Goal: Information Seeking & Learning: Learn about a topic

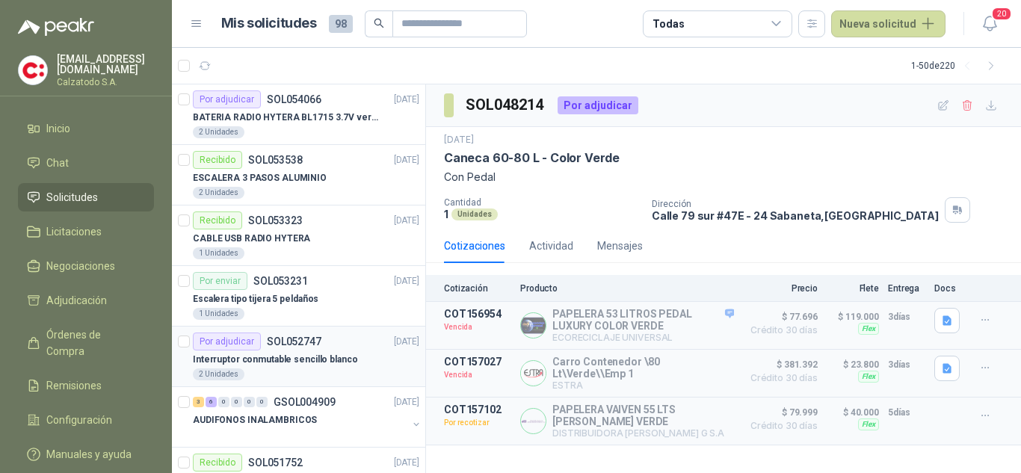
click at [241, 344] on div "Por adjudicar" at bounding box center [227, 342] width 68 height 18
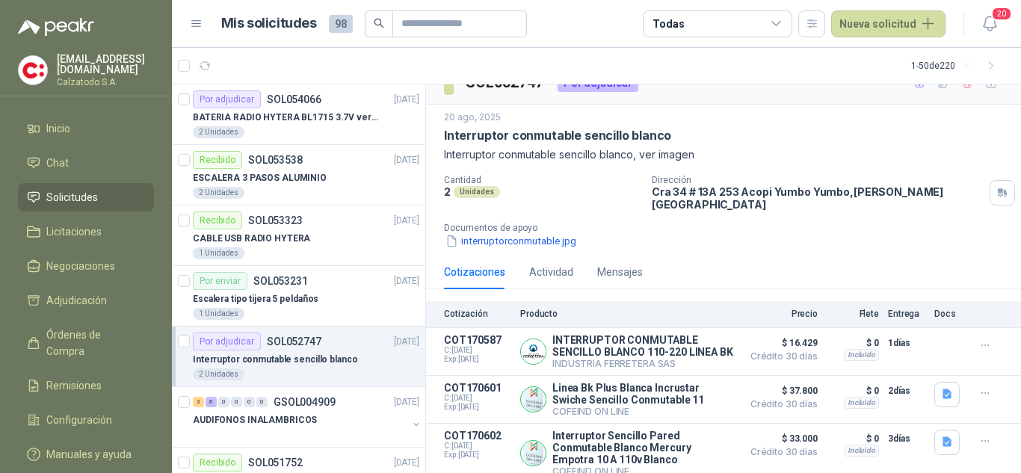
scroll to position [40, 0]
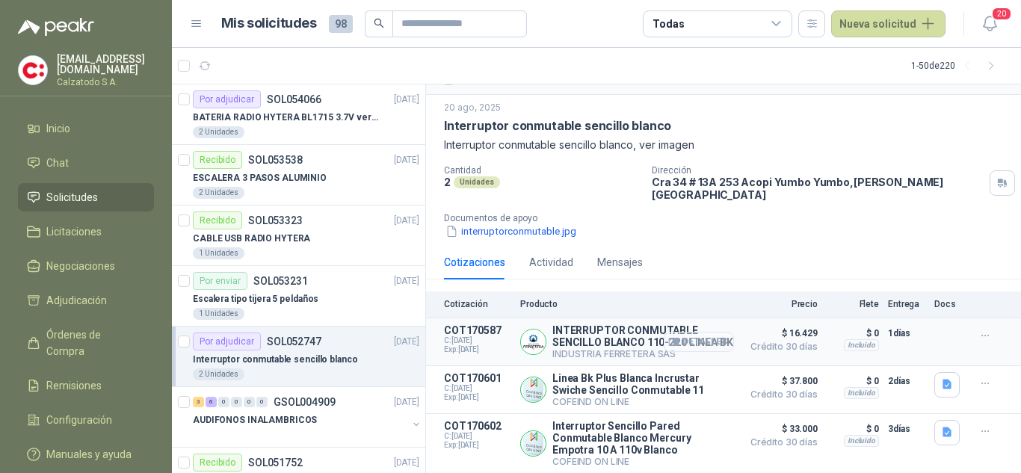
click at [681, 333] on button "Detalles" at bounding box center [699, 342] width 70 height 20
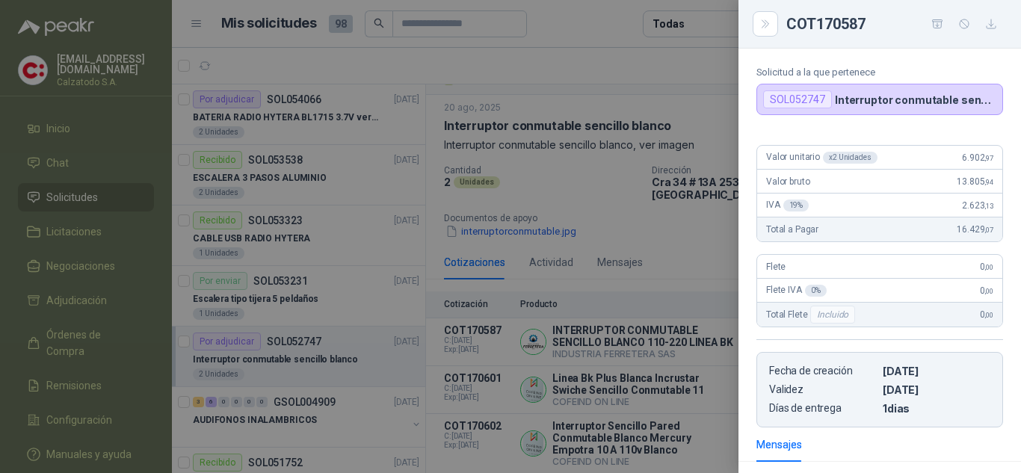
scroll to position [246, 0]
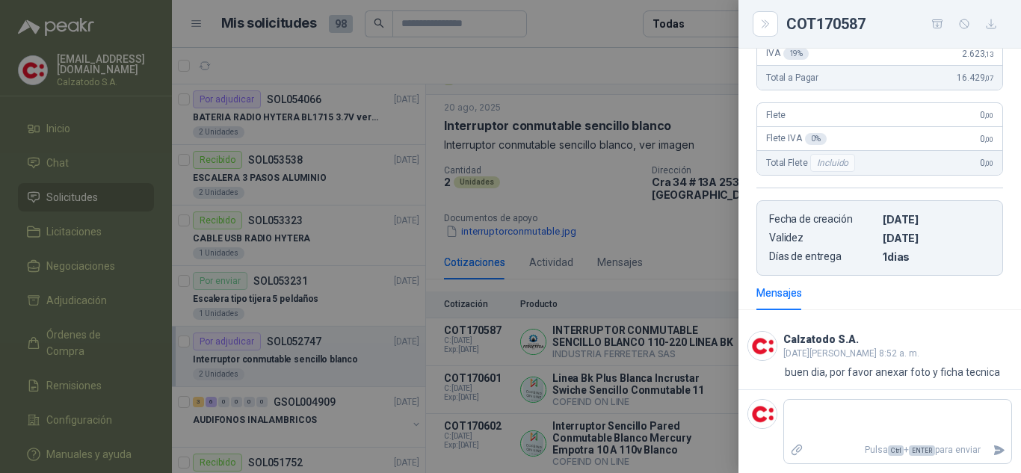
click at [499, 349] on div at bounding box center [510, 236] width 1021 height 473
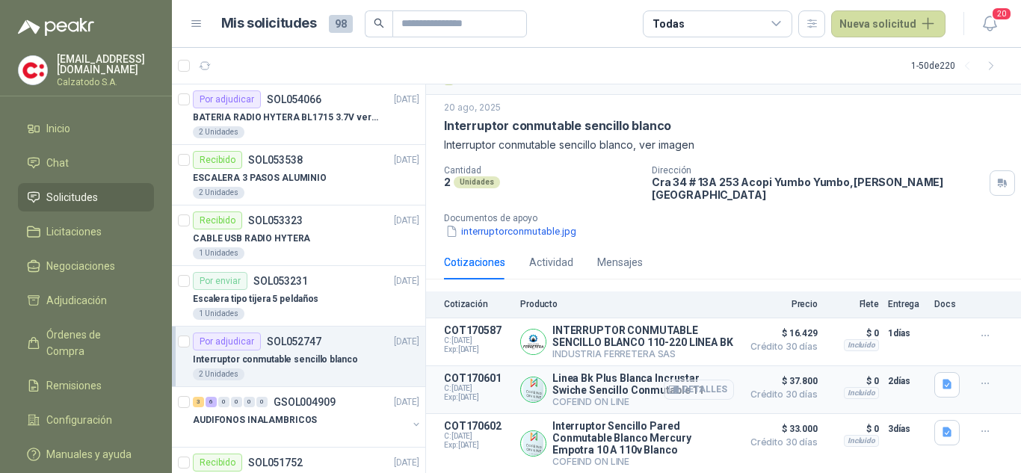
click at [670, 386] on button "Detalles" at bounding box center [699, 390] width 70 height 20
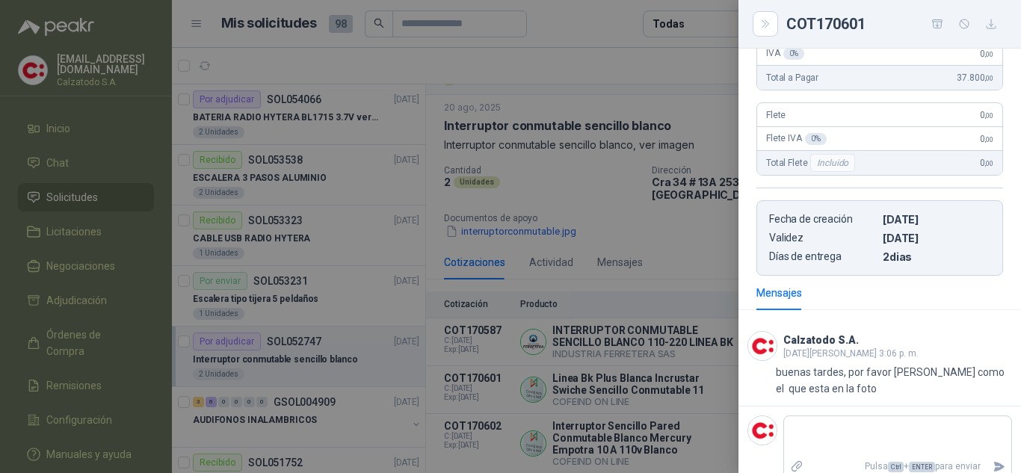
scroll to position [0, 0]
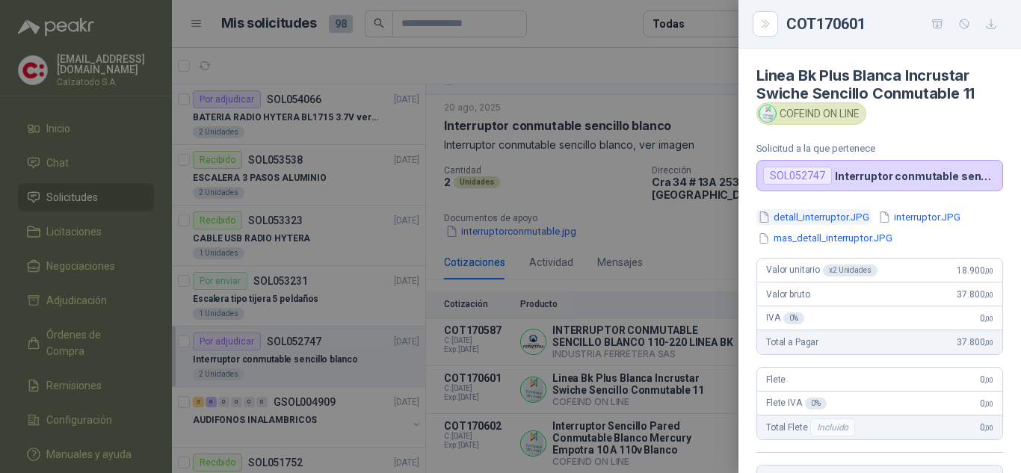
click at [809, 215] on button "detall_interruptor.JPG" at bounding box center [813, 217] width 114 height 16
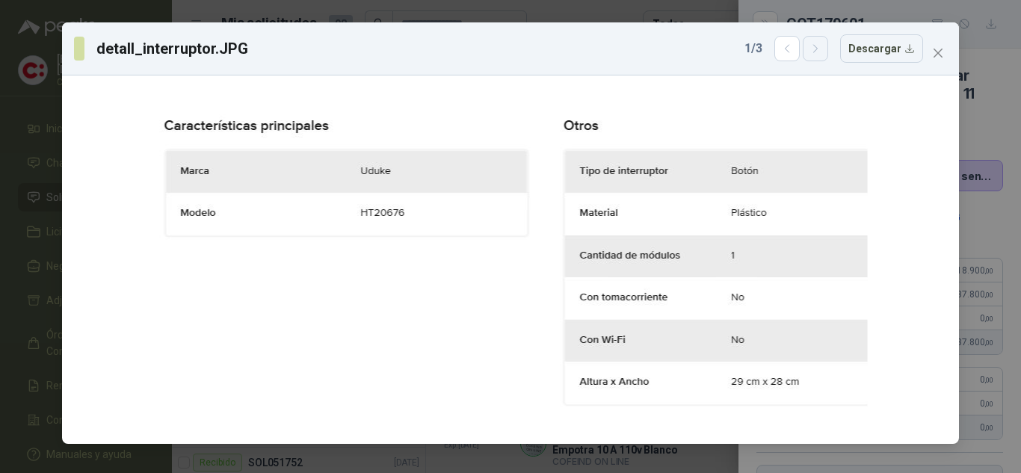
click at [822, 54] on icon "button" at bounding box center [816, 49] width 13 height 13
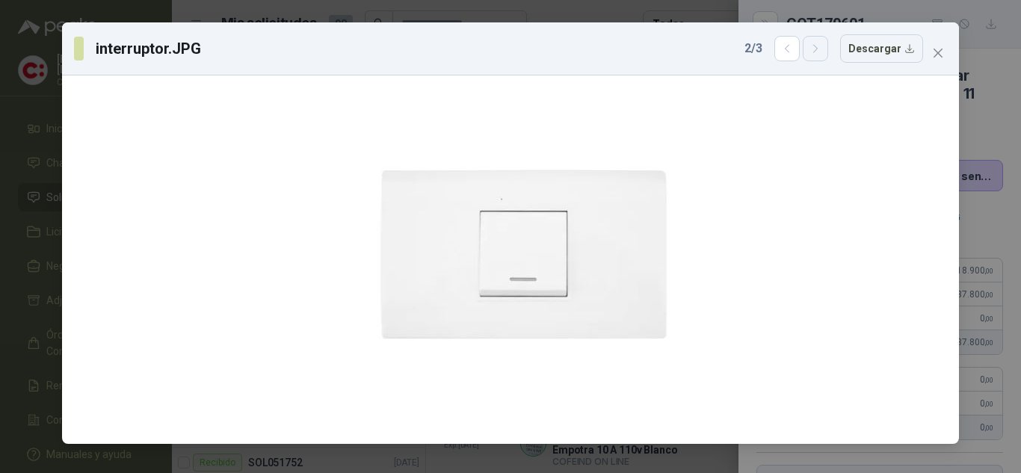
click at [822, 54] on icon "button" at bounding box center [816, 49] width 13 height 13
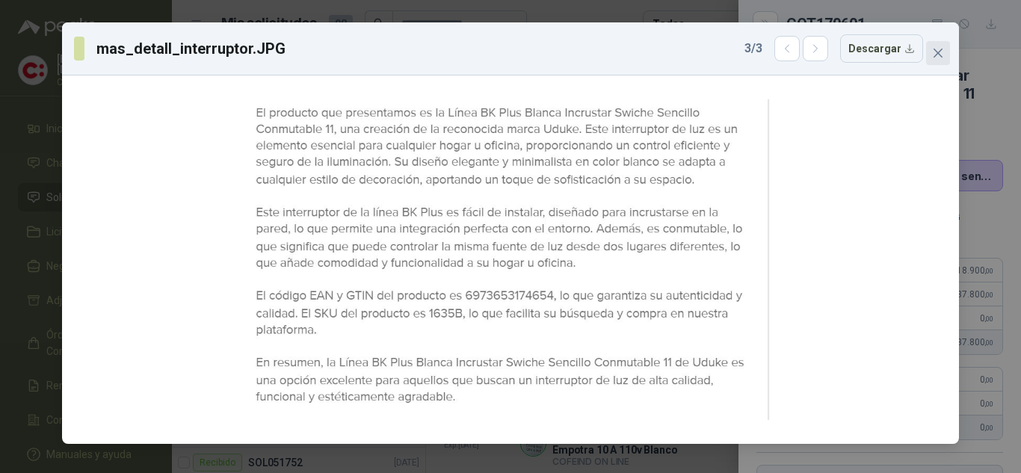
click at [947, 47] on span "Close" at bounding box center [938, 53] width 24 height 12
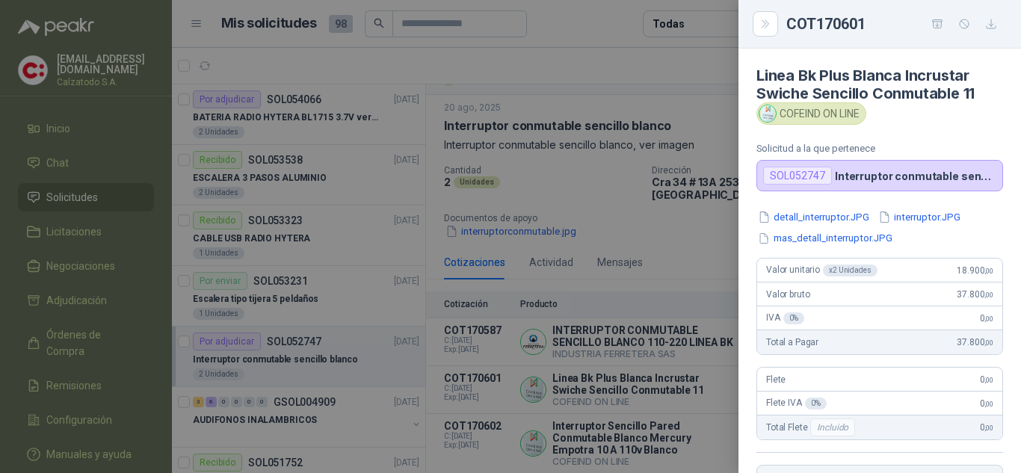
click at [672, 223] on div at bounding box center [510, 236] width 1021 height 473
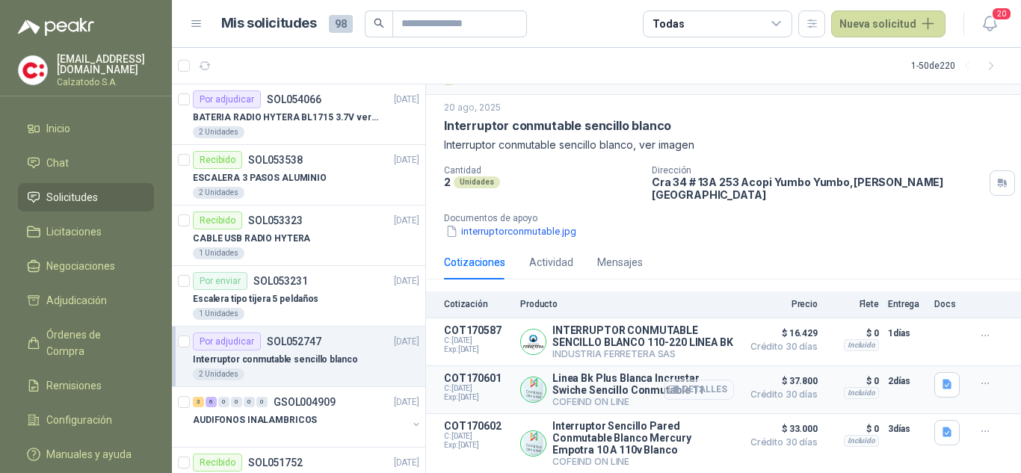
click at [699, 382] on button "Detalles" at bounding box center [699, 390] width 70 height 20
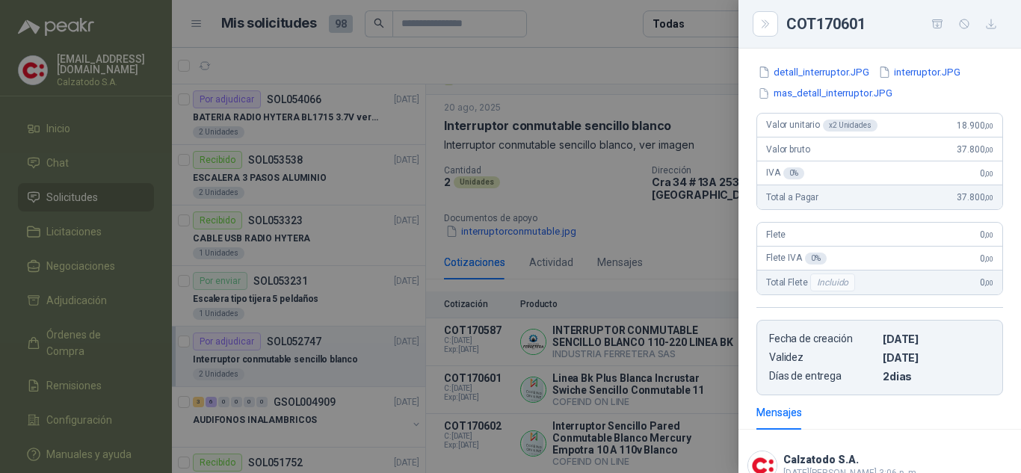
scroll to position [0, 0]
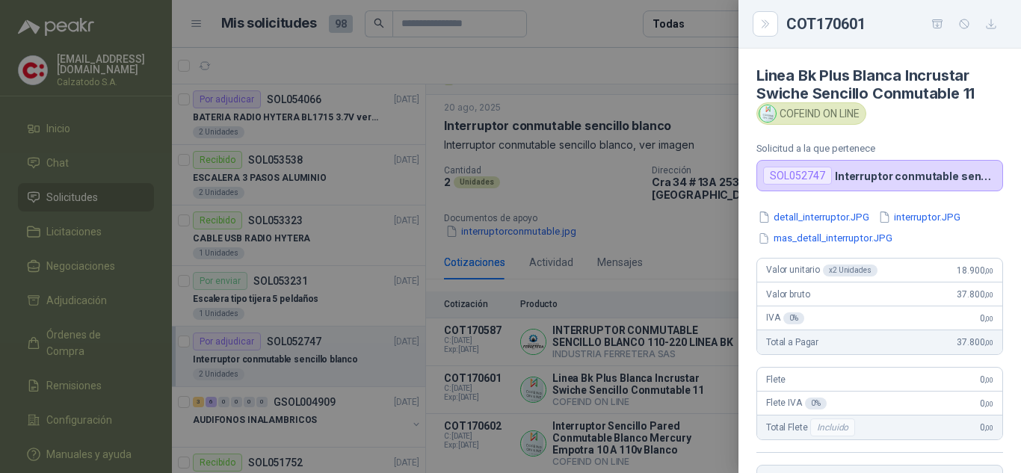
click at [623, 375] on div at bounding box center [510, 236] width 1021 height 473
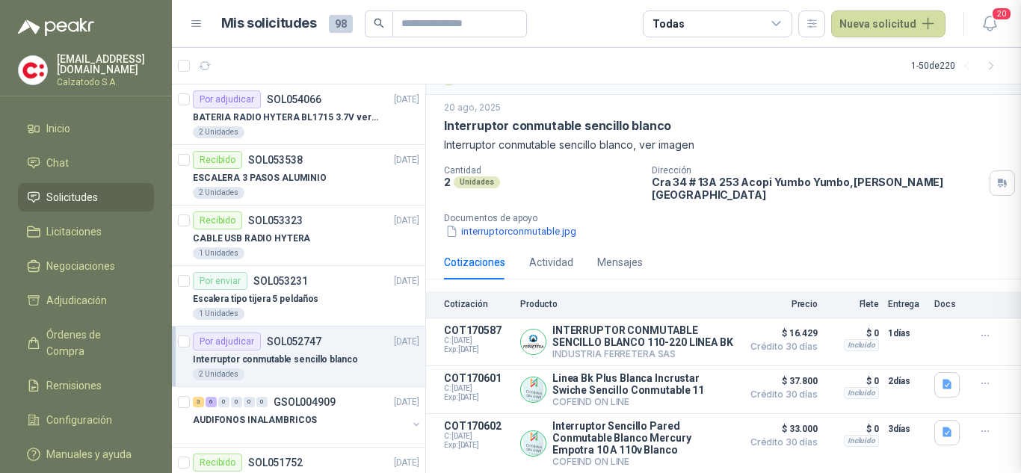
scroll to position [281, 0]
click at [690, 332] on button "Detalles" at bounding box center [699, 342] width 70 height 20
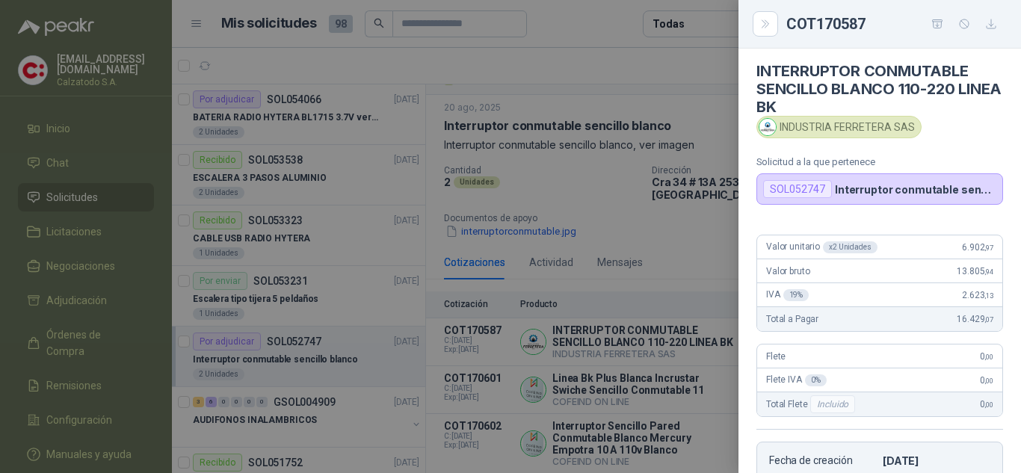
scroll to position [0, 0]
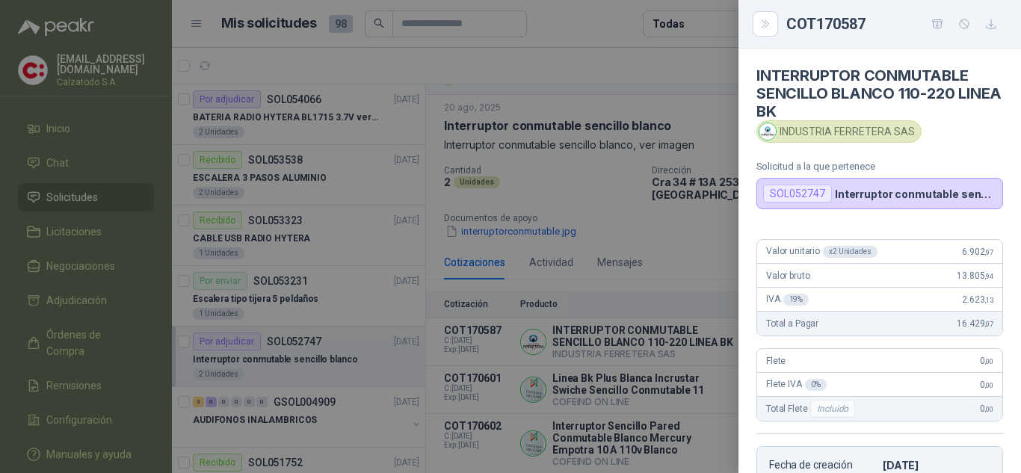
click at [616, 262] on div at bounding box center [510, 236] width 1021 height 473
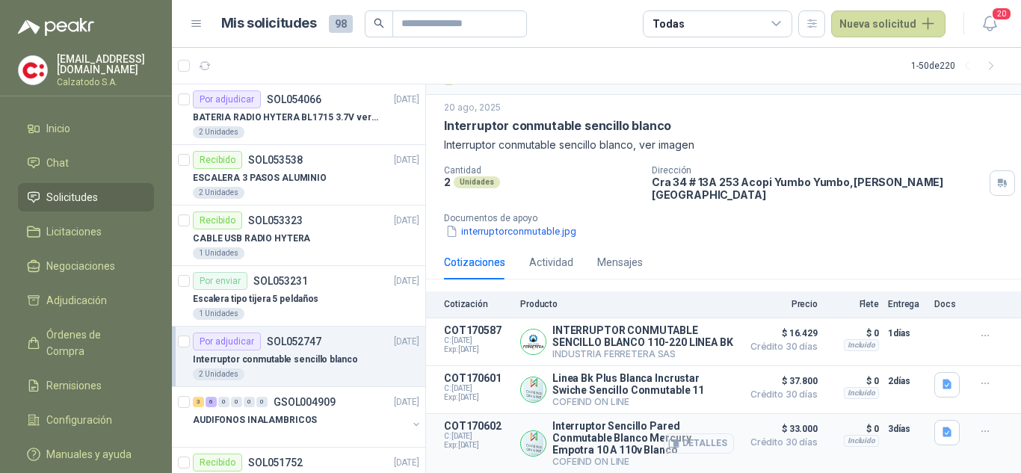
click at [694, 443] on button "Detalles" at bounding box center [699, 444] width 70 height 20
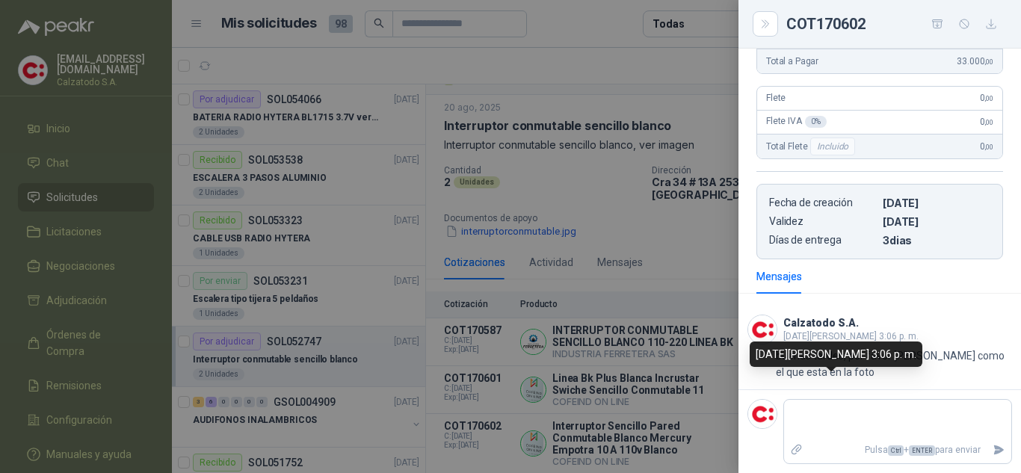
scroll to position [0, 0]
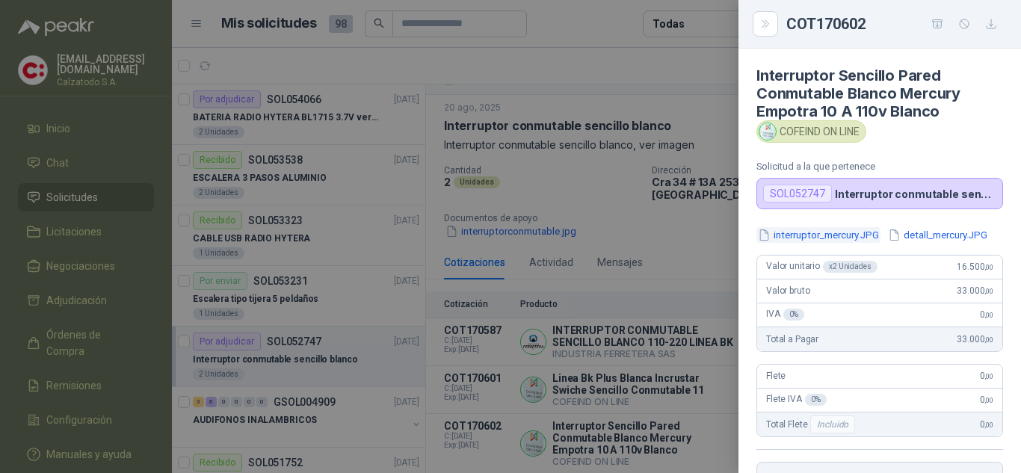
click at [797, 234] on button "interruptor_mercury.JPG" at bounding box center [818, 235] width 124 height 16
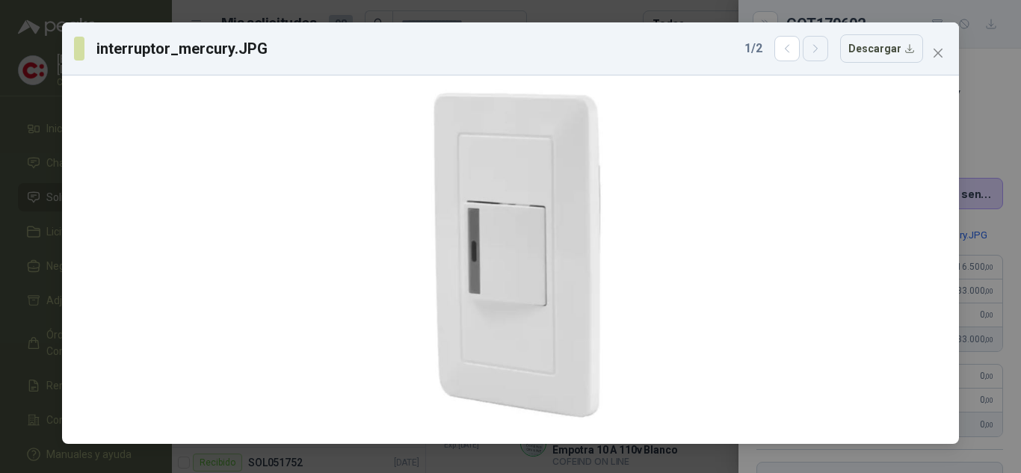
click at [817, 52] on icon "button" at bounding box center [816, 49] width 13 height 13
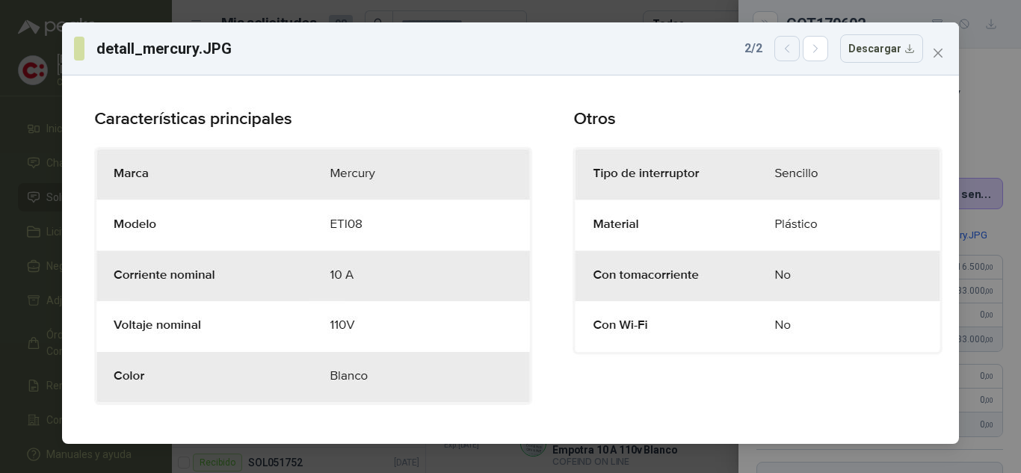
click at [794, 48] on icon "button" at bounding box center [787, 49] width 13 height 13
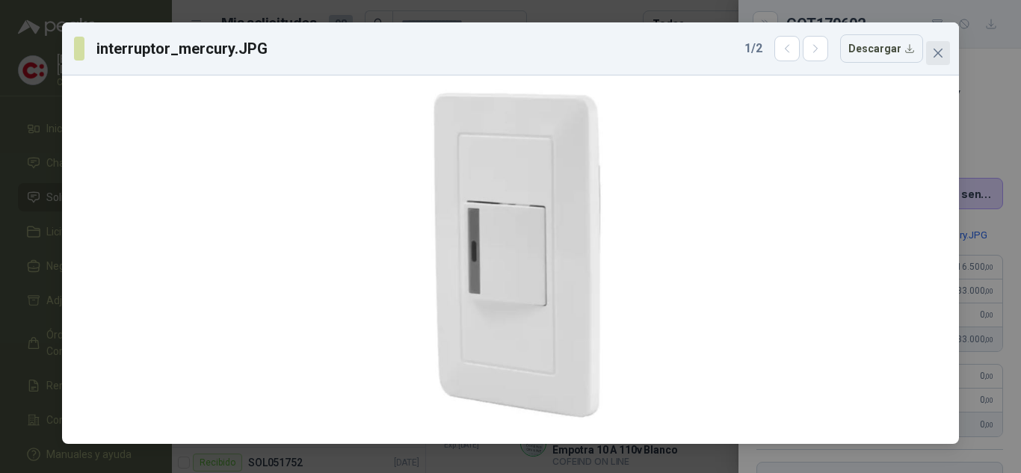
click at [946, 49] on span "Close" at bounding box center [938, 53] width 24 height 12
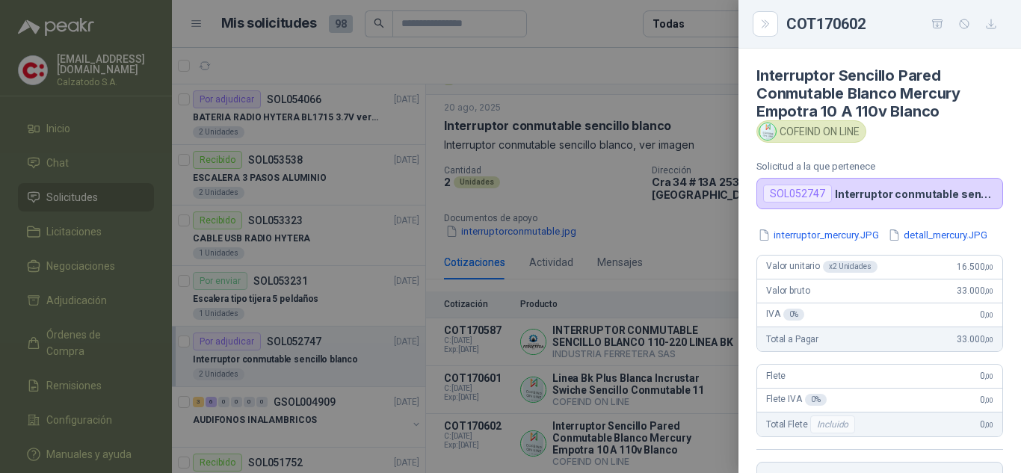
click at [703, 208] on div at bounding box center [510, 236] width 1021 height 473
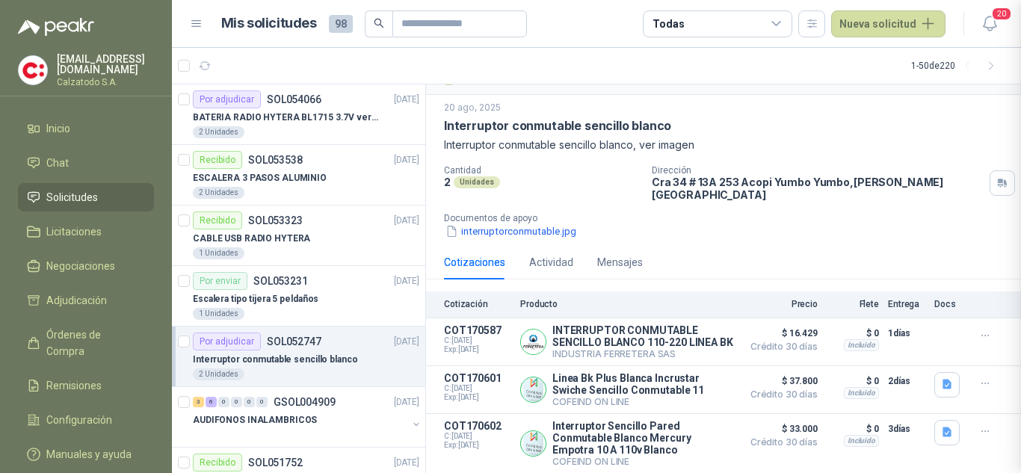
scroll to position [299, 0]
click at [702, 382] on button "Detalles" at bounding box center [699, 390] width 70 height 20
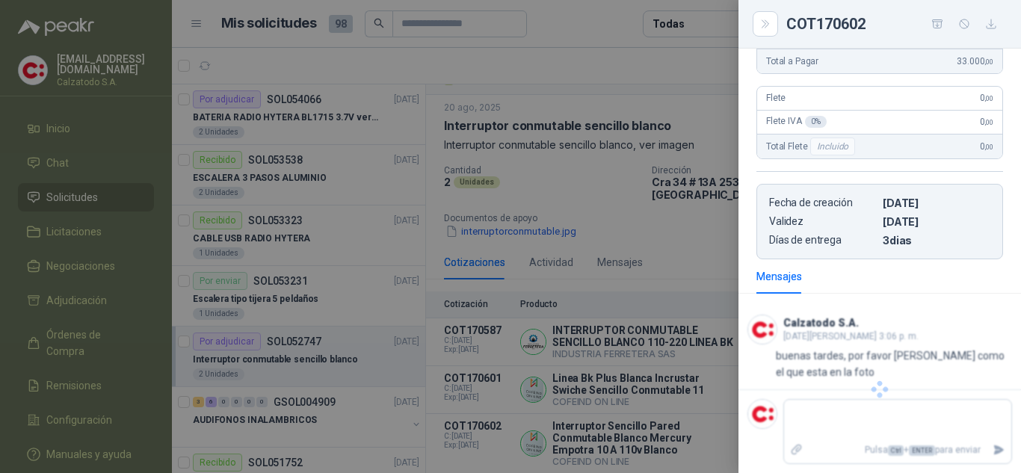
scroll to position [281, 0]
click at [678, 269] on div at bounding box center [510, 236] width 1021 height 473
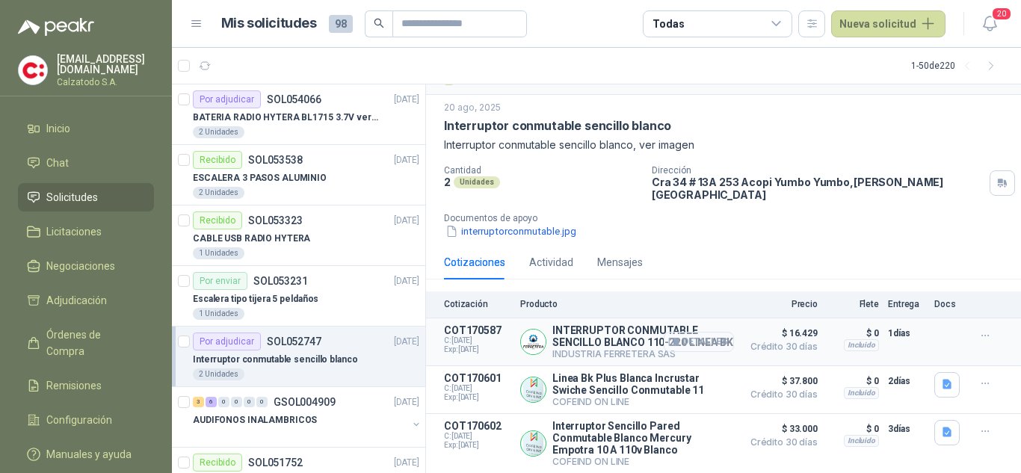
click at [694, 332] on button "Detalles" at bounding box center [699, 342] width 70 height 20
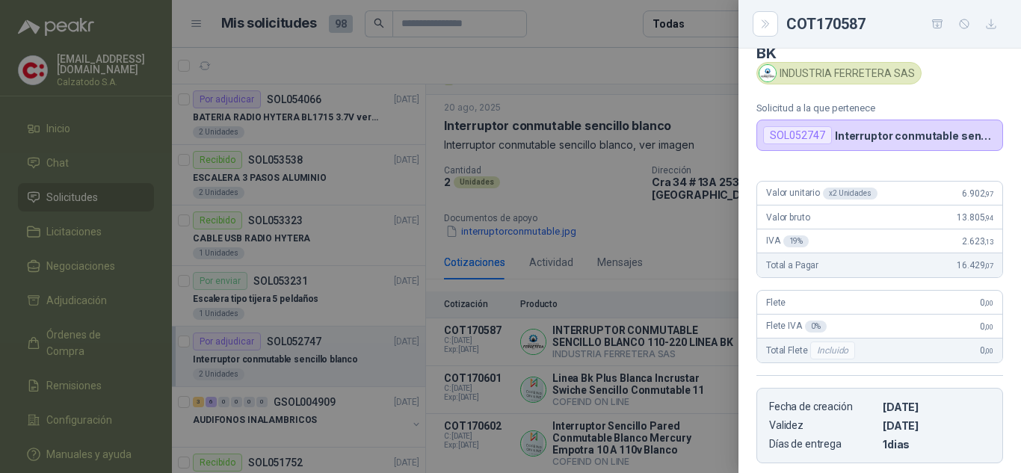
scroll to position [0, 0]
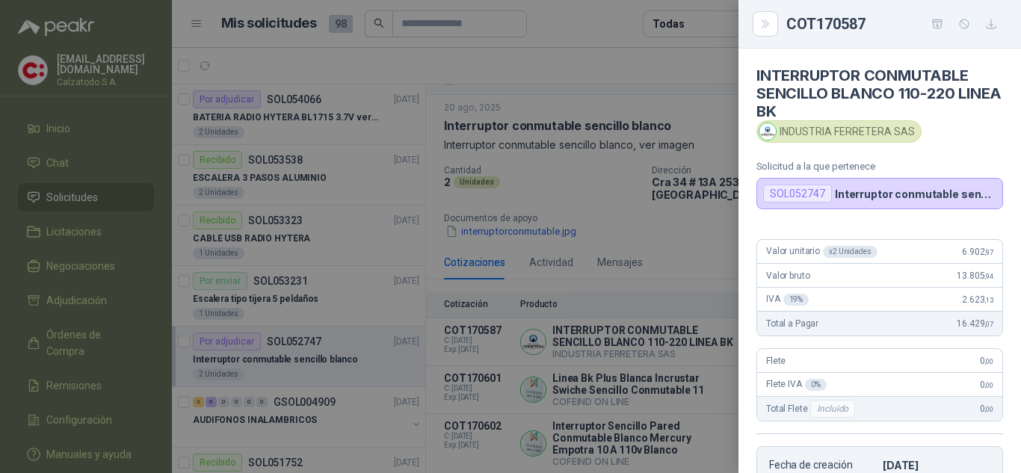
click at [714, 244] on div at bounding box center [510, 236] width 1021 height 473
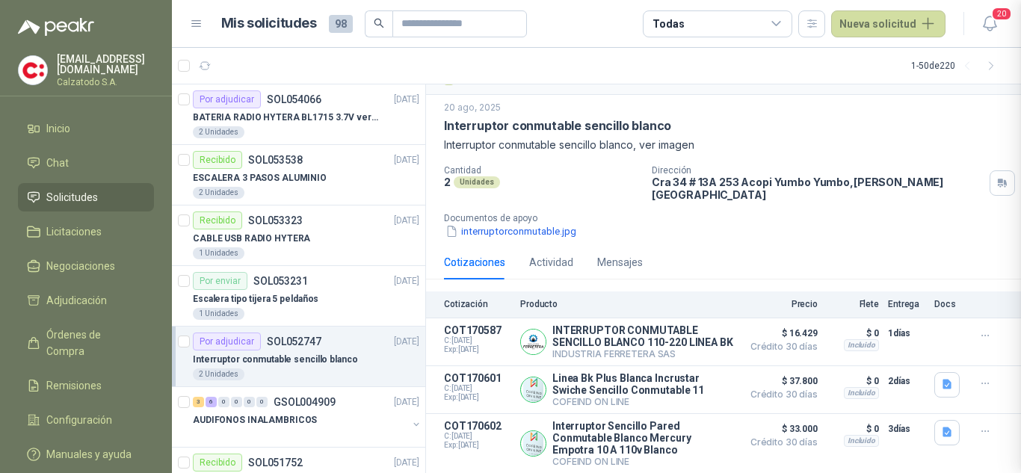
scroll to position [246, 0]
click at [685, 332] on button "Detalles" at bounding box center [699, 342] width 70 height 20
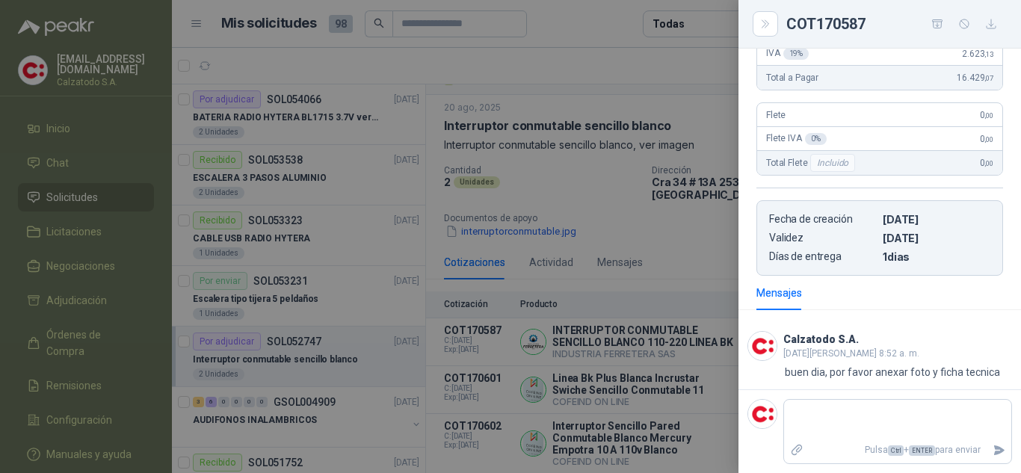
click at [634, 249] on div at bounding box center [510, 236] width 1021 height 473
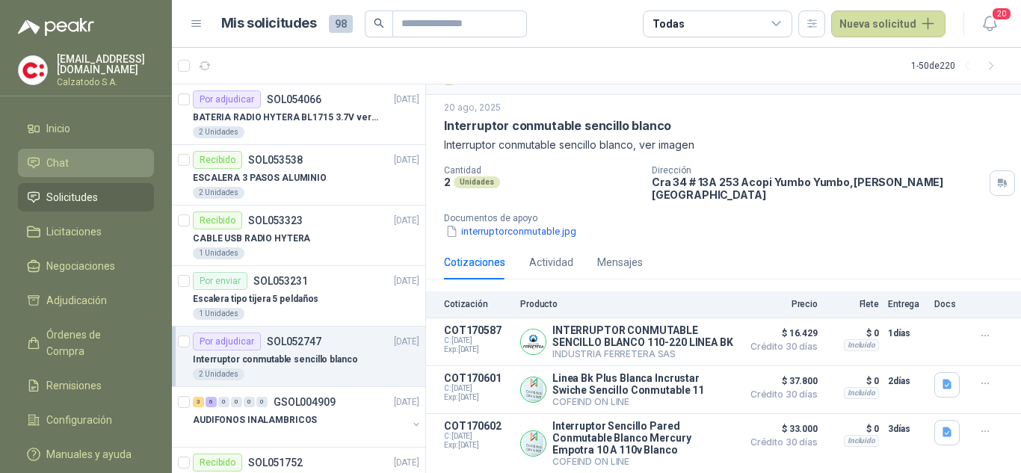
click at [43, 156] on li "Chat" at bounding box center [86, 163] width 118 height 16
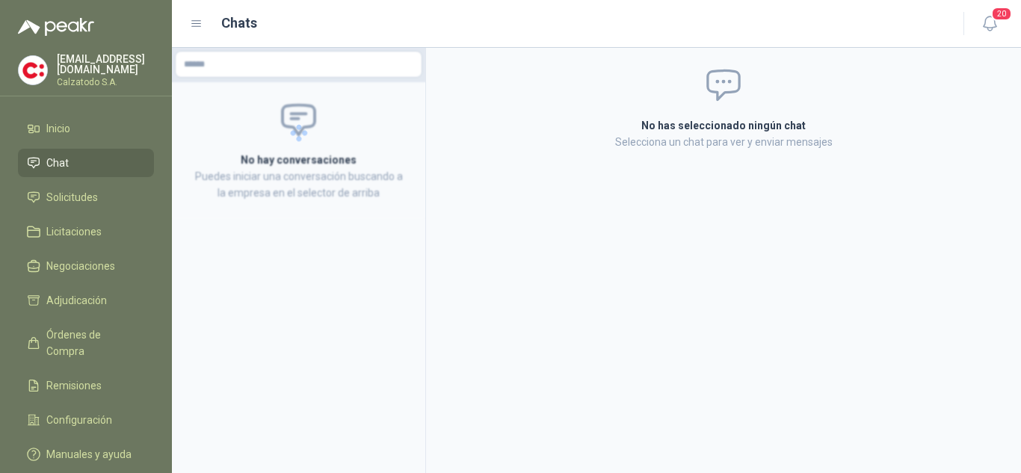
click at [68, 158] on li "Chat" at bounding box center [86, 163] width 118 height 16
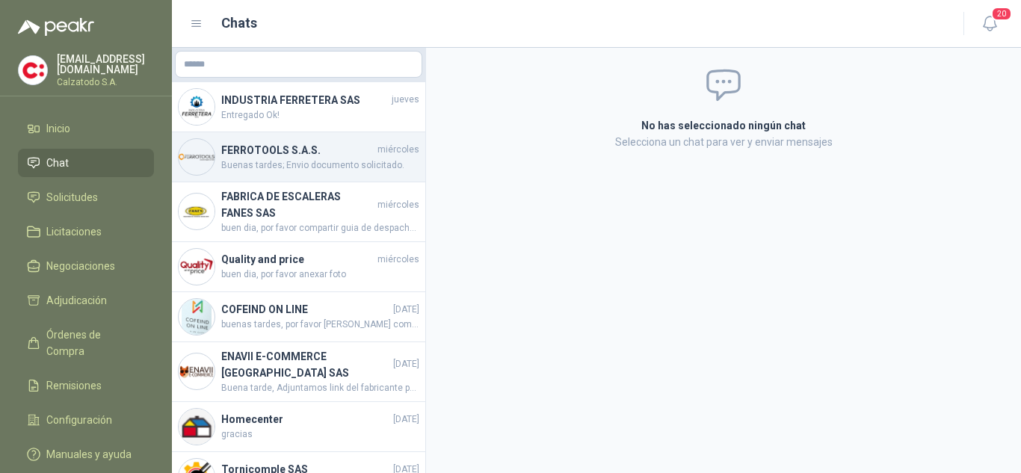
click at [277, 152] on h4 "FERROTOOLS S.A.S." at bounding box center [297, 150] width 153 height 16
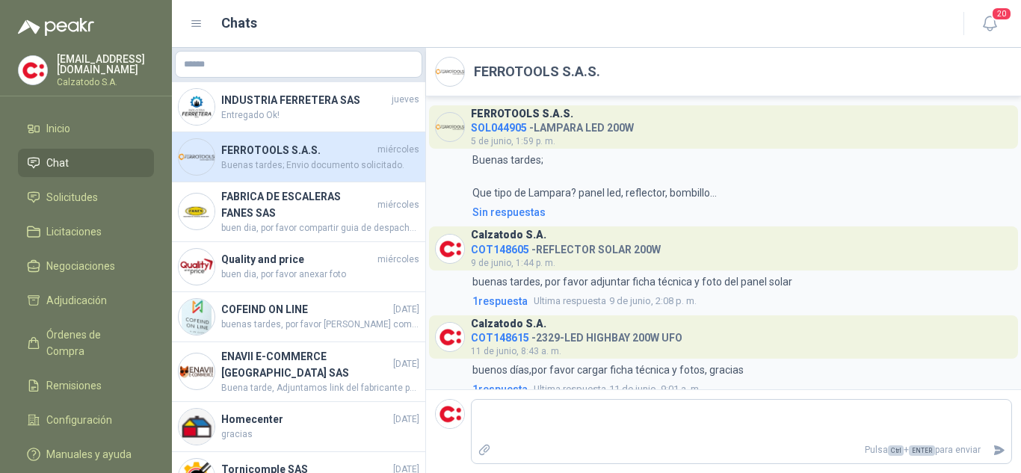
scroll to position [406, 0]
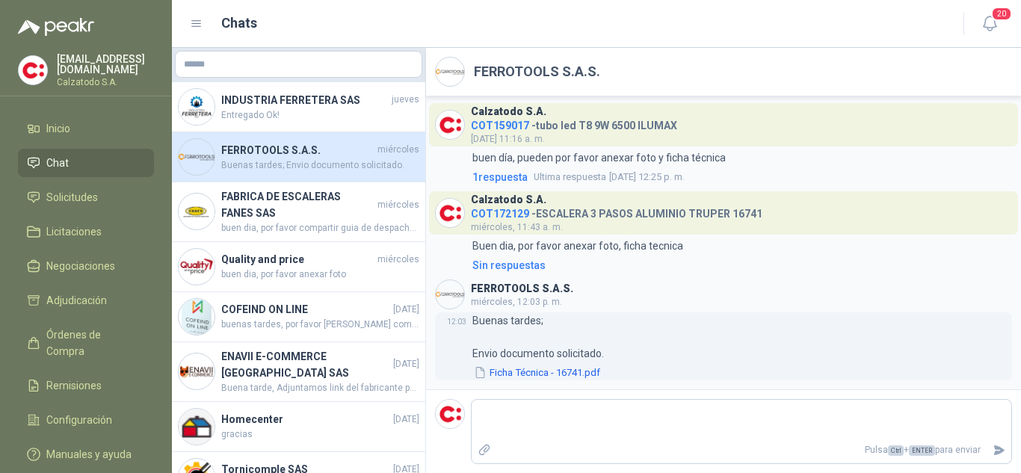
click at [544, 370] on button "Ficha Técnica - 16741.pdf" at bounding box center [536, 373] width 129 height 16
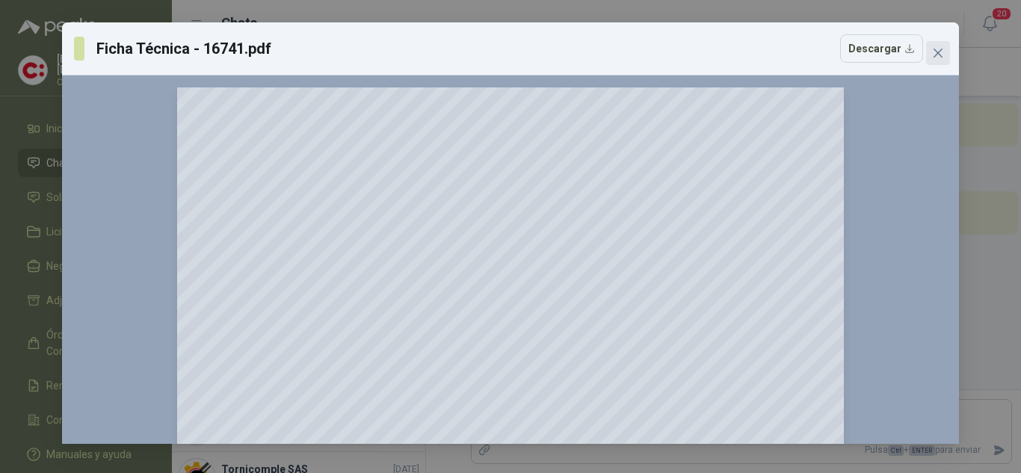
click at [934, 49] on icon "close" at bounding box center [938, 53] width 9 height 9
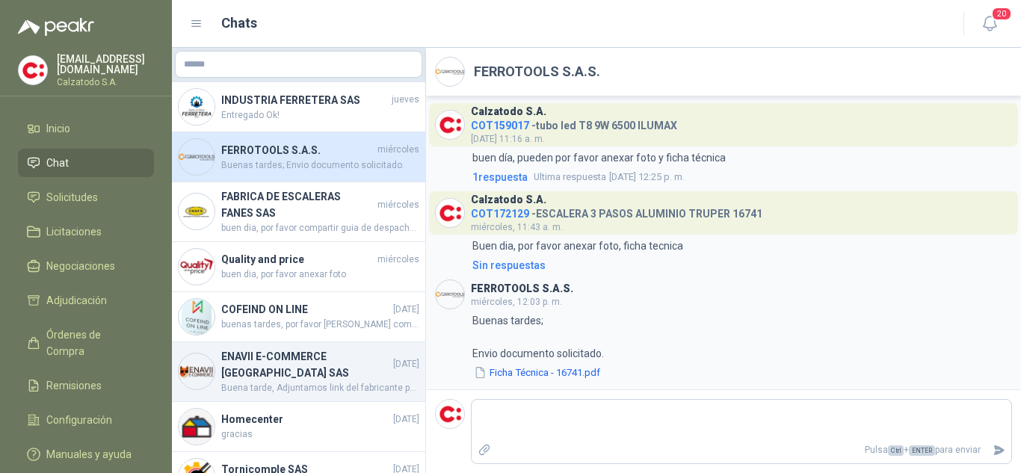
scroll to position [75, 0]
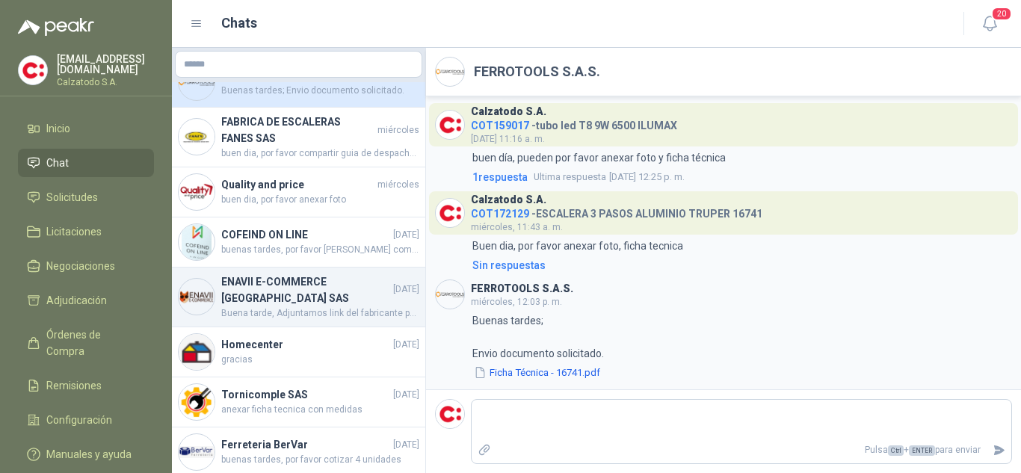
click at [284, 293] on h4 "ENAVII E-COMMERCE [GEOGRAPHIC_DATA] SAS" at bounding box center [305, 290] width 169 height 33
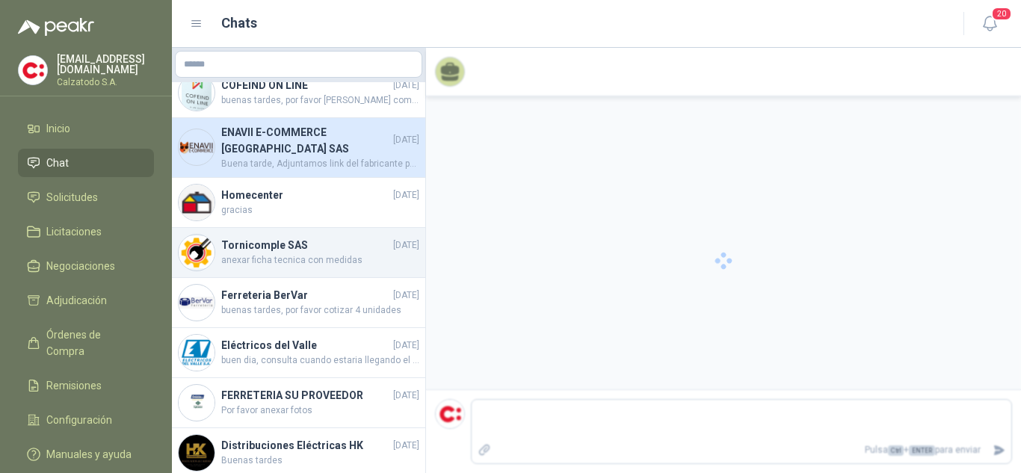
scroll to position [2425, 0]
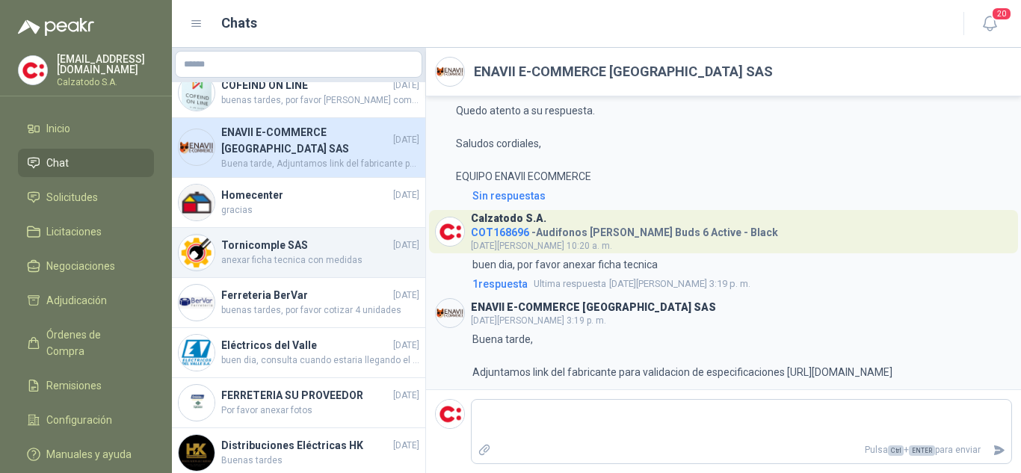
click at [281, 247] on h4 "Tornicomple SAS" at bounding box center [305, 245] width 169 height 16
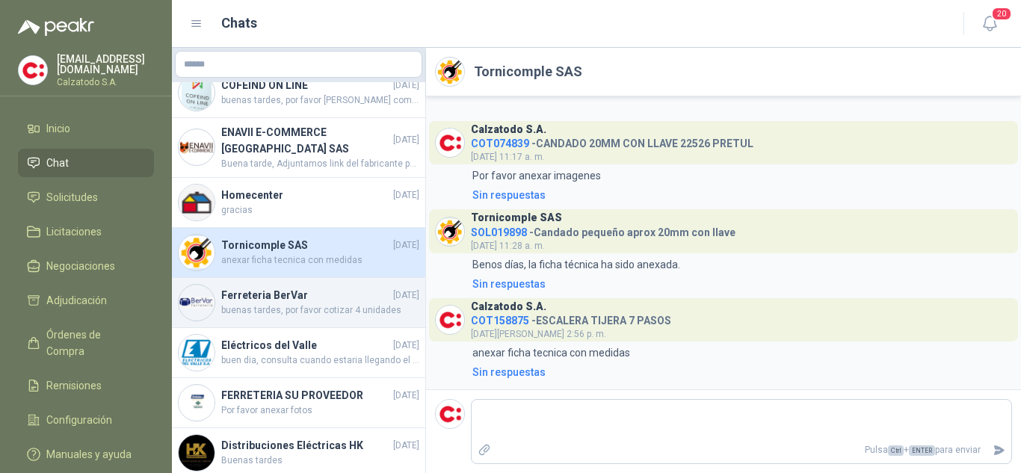
click at [264, 292] on h4 "Ferreteria BerVar" at bounding box center [305, 295] width 169 height 16
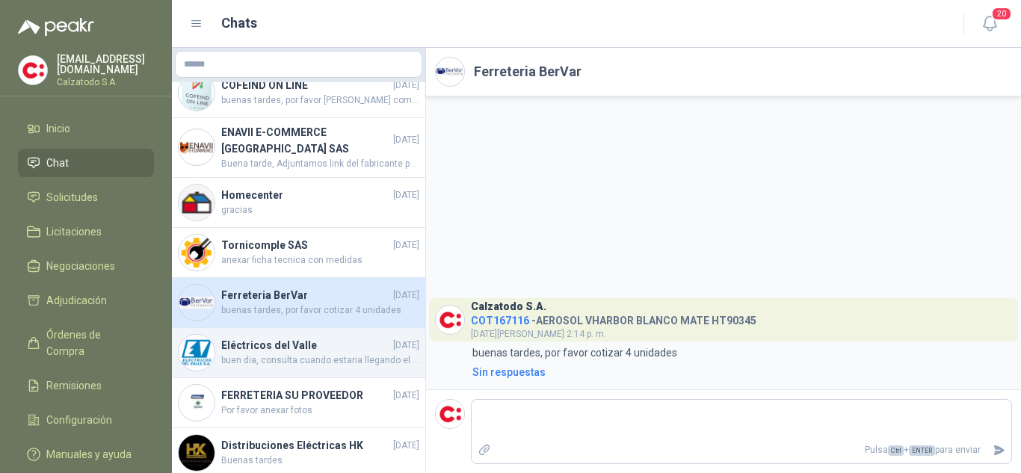
click at [270, 348] on h4 "Eléctricos del Valle" at bounding box center [305, 345] width 169 height 16
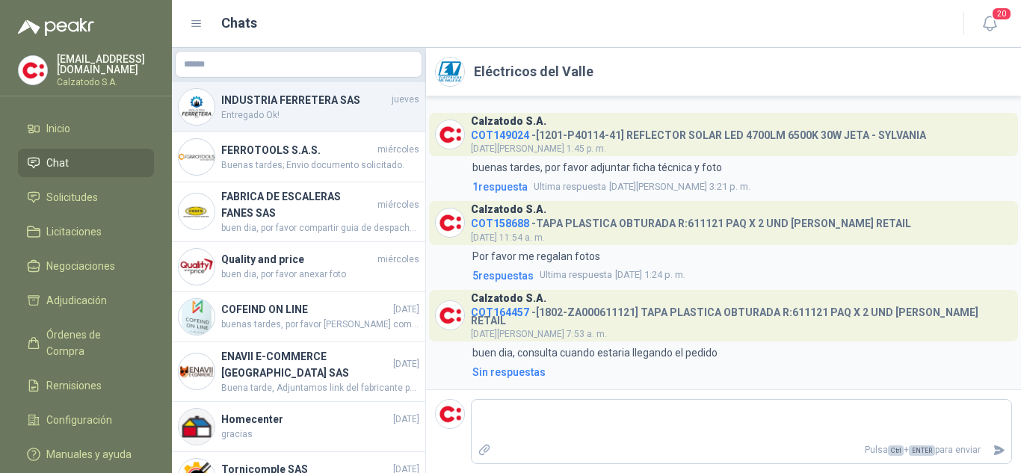
click at [256, 102] on h4 "INDUSTRIA FERRETERA SAS" at bounding box center [304, 100] width 167 height 16
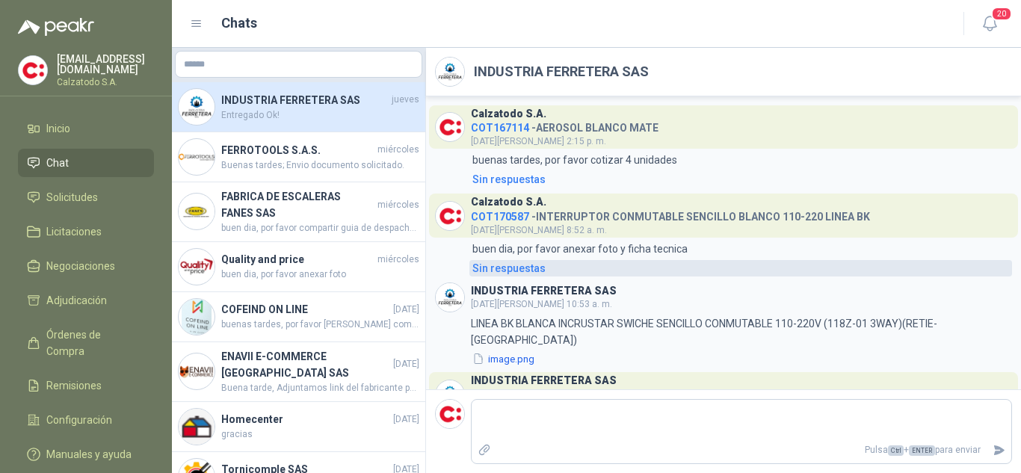
click at [518, 266] on div "Sin respuestas" at bounding box center [508, 268] width 73 height 16
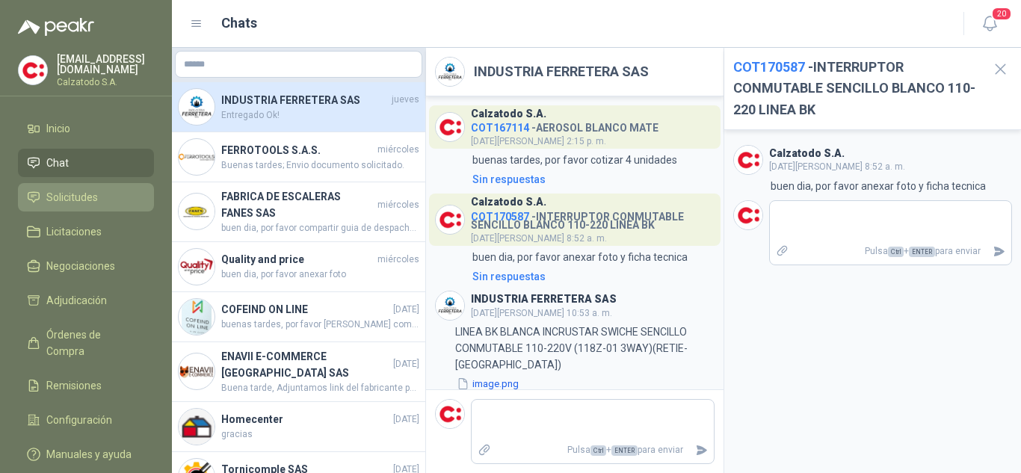
click at [79, 192] on span "Solicitudes" at bounding box center [72, 197] width 52 height 16
